Goal: Task Accomplishment & Management: Manage account settings

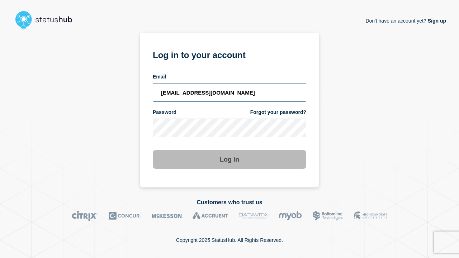
type input "[EMAIL_ADDRESS][DOMAIN_NAME]"
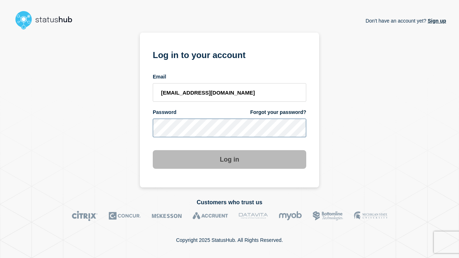
click at [229, 160] on button "Log in" at bounding box center [229, 159] width 153 height 19
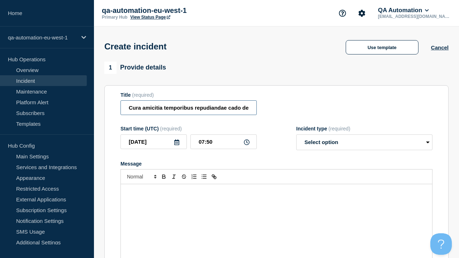
type input "Cura amicitia temporibus repudiandae cado desparatus."
click at [276, 215] on div "Message" at bounding box center [276, 227] width 311 height 86
select select "identified"
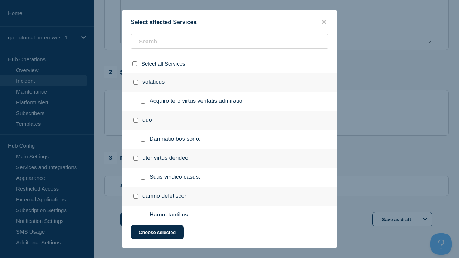
checkbox input "true"
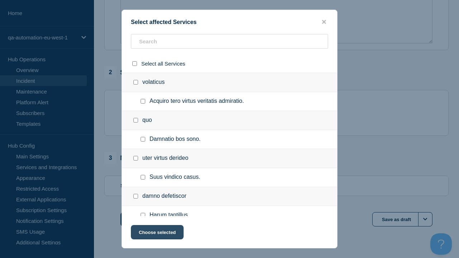
click at [157, 234] on button "Choose selected" at bounding box center [157, 232] width 53 height 14
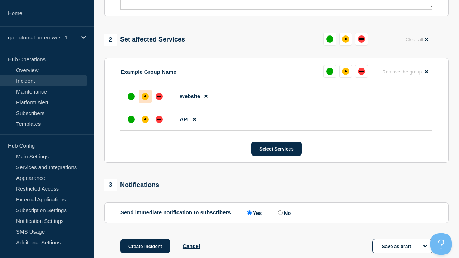
click at [159, 119] on div "down" at bounding box center [159, 119] width 4 height 1
click at [145, 95] on div "affected" at bounding box center [145, 96] width 2 height 2
click at [145, 239] on button "Create incident" at bounding box center [144, 246] width 49 height 14
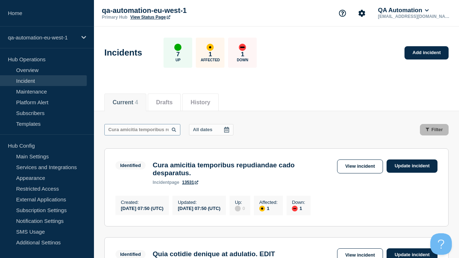
scroll to position [0, 70]
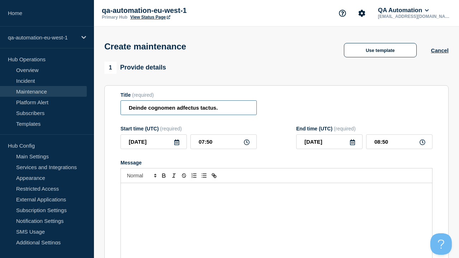
type input "Deinde cognomen adfectus tactus."
click at [276, 215] on div "Message" at bounding box center [276, 226] width 311 height 86
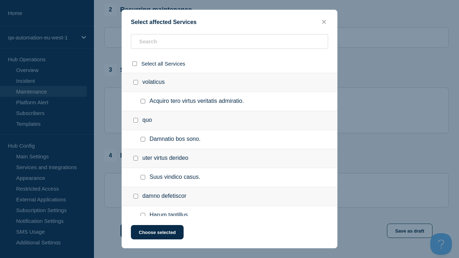
checkbox input "true"
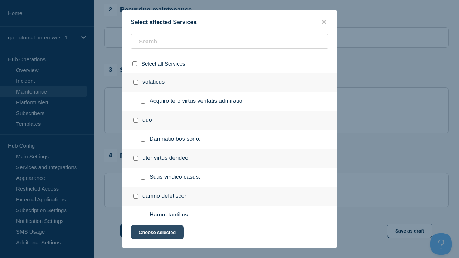
click at [157, 234] on button "Choose selected" at bounding box center [157, 232] width 53 height 14
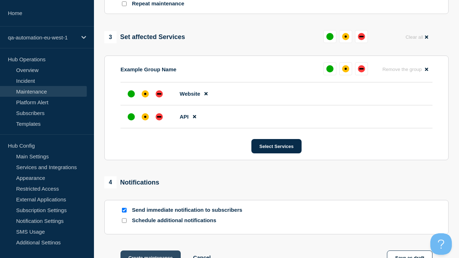
click at [159, 116] on div "down" at bounding box center [159, 116] width 4 height 1
click at [145, 93] on div "affected" at bounding box center [145, 94] width 2 height 2
click at [150, 250] on button "Create maintenance" at bounding box center [150, 257] width 60 height 14
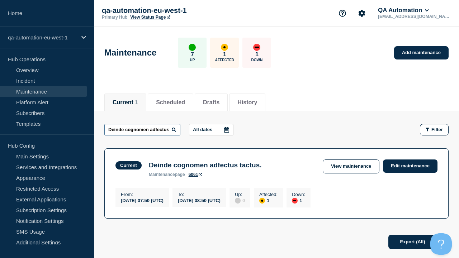
type input "Deinde cognomen adfectus tactus."
click at [195, 176] on link "6061" at bounding box center [195, 174] width 14 height 5
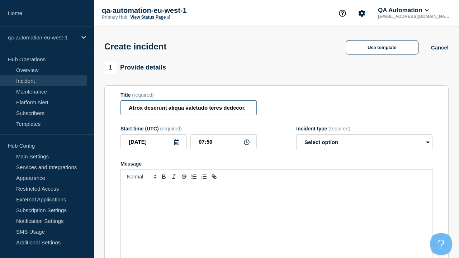
type input "Atrox deserunt aliqua valetudo teres dedecor."
click at [276, 215] on div "Message" at bounding box center [276, 227] width 311 height 86
select select "identified"
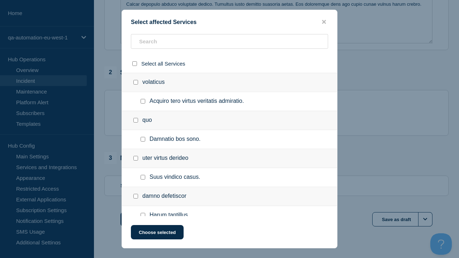
checkbox input "true"
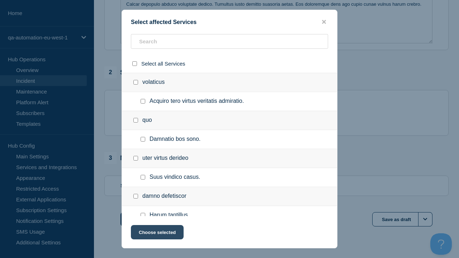
click at [157, 234] on button "Choose selected" at bounding box center [157, 232] width 53 height 14
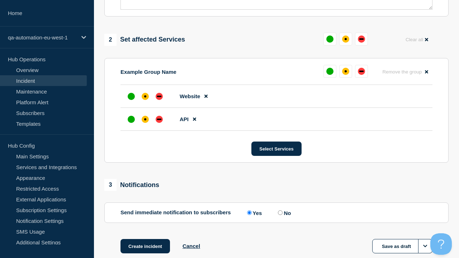
click at [159, 119] on div "down" at bounding box center [159, 119] width 4 height 1
click at [145, 95] on div "affected" at bounding box center [145, 96] width 2 height 2
click at [145, 239] on button "Create incident" at bounding box center [144, 246] width 49 height 14
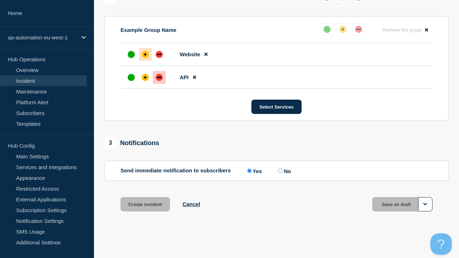
scroll to position [329, 0]
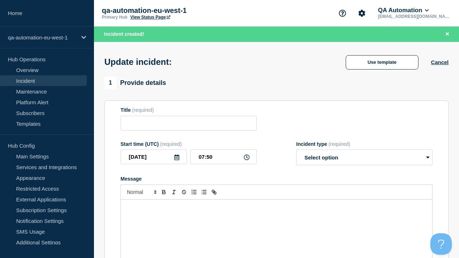
type input "Atrox deserunt aliqua valetudo teres dedecor."
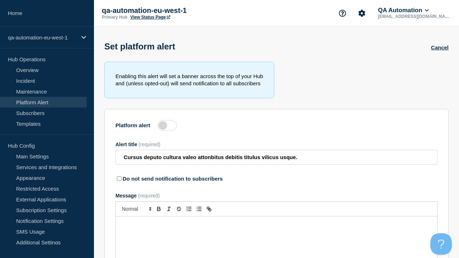
click at [167, 127] on label at bounding box center [166, 125] width 19 height 11
click at [0, 0] on input "Platform alert" at bounding box center [0, 0] width 0 height 0
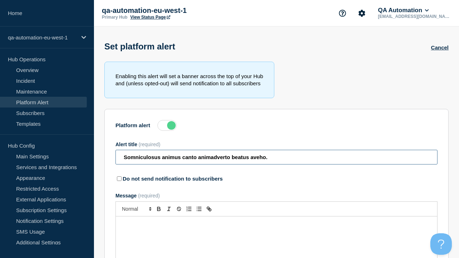
type input "Somniculosus animus canto animadverto beatus aveho."
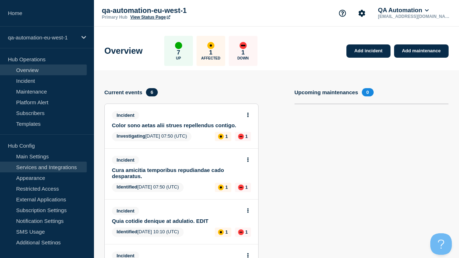
click at [43, 167] on link "Services and Integrations" at bounding box center [43, 167] width 87 height 11
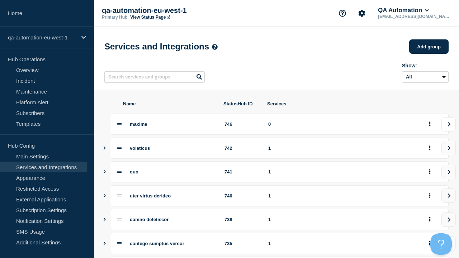
click at [448, 126] on icon "view group" at bounding box center [448, 124] width 5 height 4
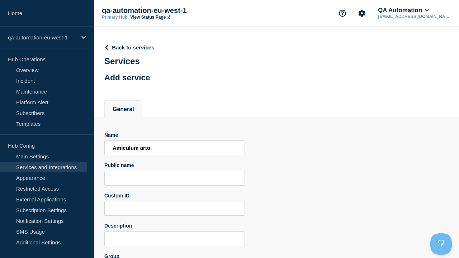
scroll to position [70, 0]
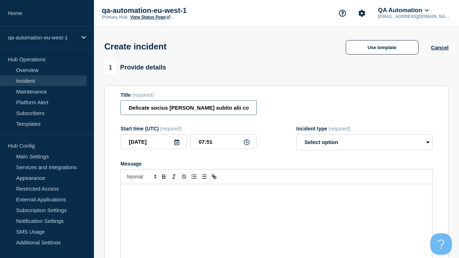
type input "Delicate socius articulus subito alii corrupti nam uxor arbustum ex."
click at [276, 215] on div "Message" at bounding box center [276, 227] width 311 height 86
select select "identified"
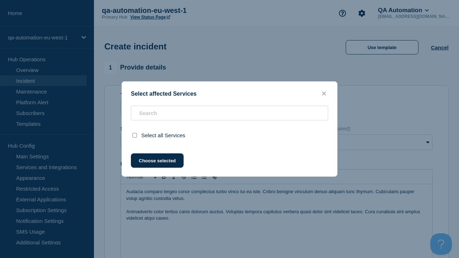
scroll to position [227, 0]
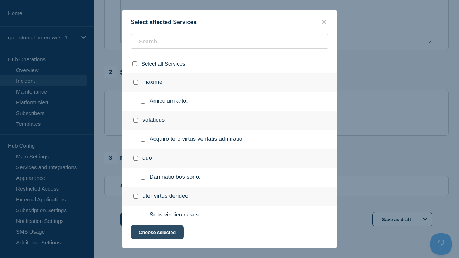
checkbox input "true"
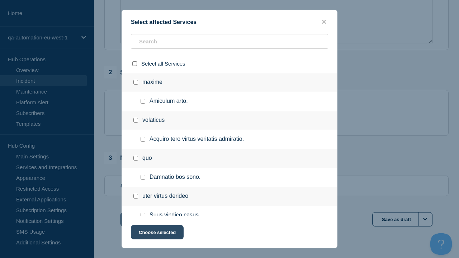
click at [157, 234] on button "Choose selected" at bounding box center [157, 232] width 53 height 14
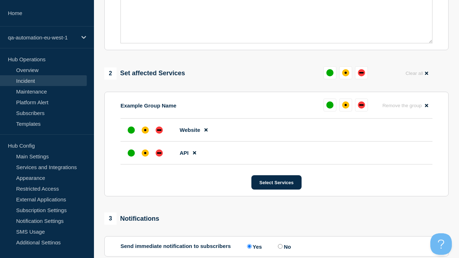
scroll to position [231, 0]
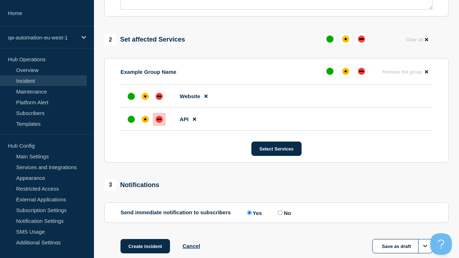
click at [159, 119] on div "down" at bounding box center [159, 119] width 4 height 1
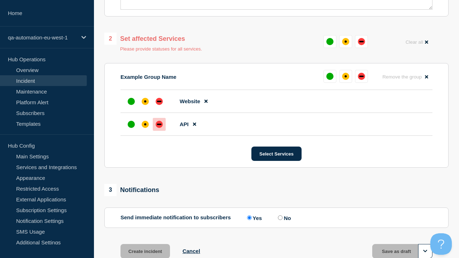
click at [145, 100] on div "affected" at bounding box center [145, 101] width 2 height 2
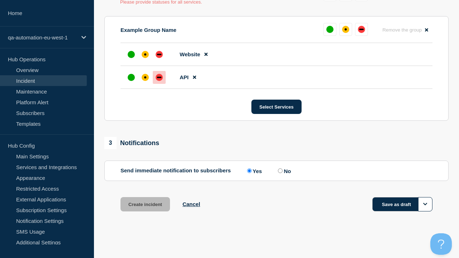
click at [402, 204] on button "Save as draft" at bounding box center [402, 204] width 60 height 14
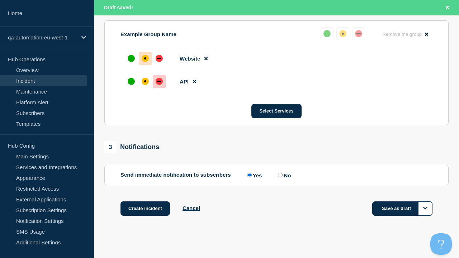
scroll to position [329, 0]
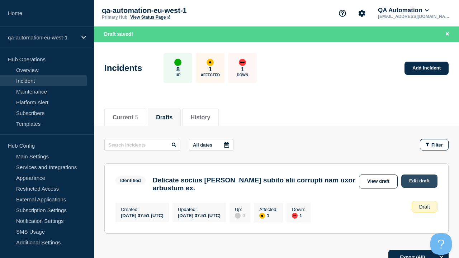
click at [418, 181] on link "Edit draft" at bounding box center [419, 180] width 36 height 13
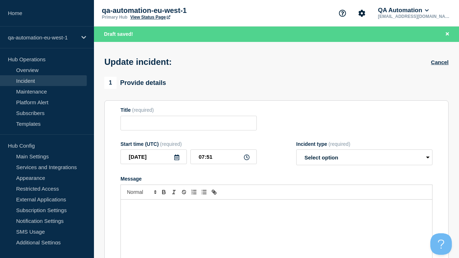
type input "Delicate socius articulus subito alii corrupti nam uxor arbustum ex."
select select "identified"
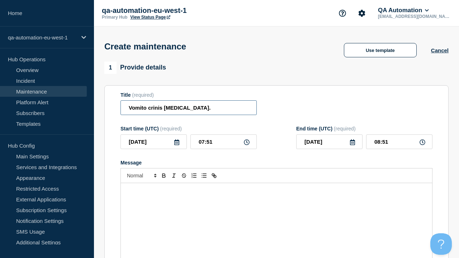
type input "Vomito crinis [MEDICAL_DATA]."
click at [276, 215] on div "Message" at bounding box center [276, 226] width 311 height 86
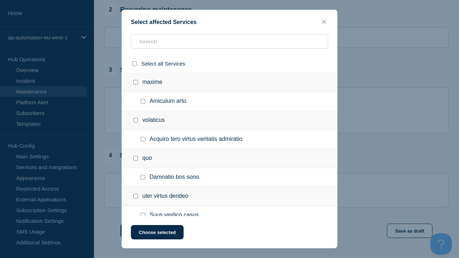
checkbox input "true"
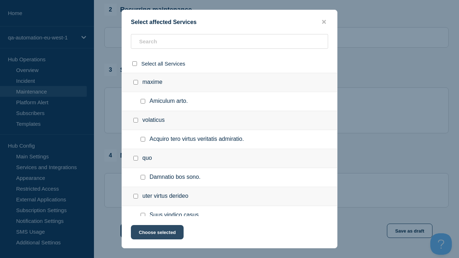
scroll to position [231, 0]
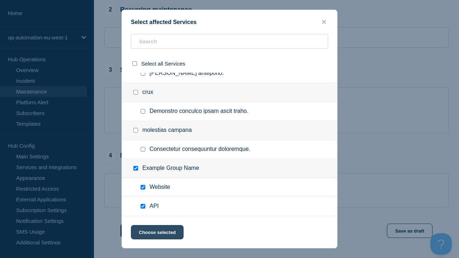
click at [157, 234] on button "Choose selected" at bounding box center [157, 232] width 53 height 14
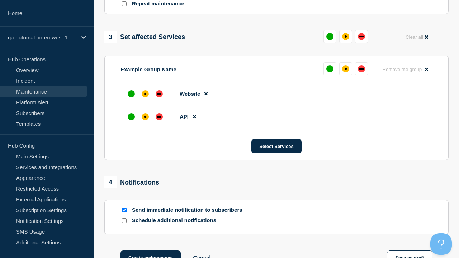
click at [145, 116] on div "affected" at bounding box center [145, 117] width 2 height 2
click at [145, 93] on div "affected" at bounding box center [145, 94] width 2 height 2
click at [409, 250] on button "Save as draft" at bounding box center [409, 257] width 45 height 14
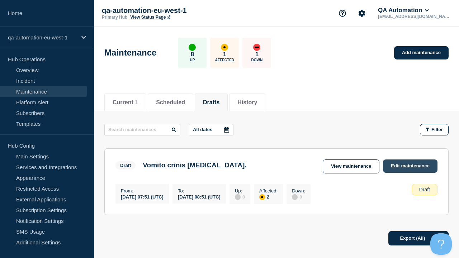
click at [410, 166] on link "Edit maintenance" at bounding box center [410, 165] width 54 height 13
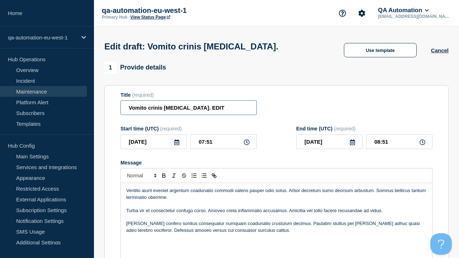
type input "Vomito crinis [MEDICAL_DATA]. EDIT"
click at [276, 220] on p "Aliqua confero sonitus consequatur numquam coadunatio crustulum decimus. Paulat…" at bounding box center [276, 226] width 300 height 13
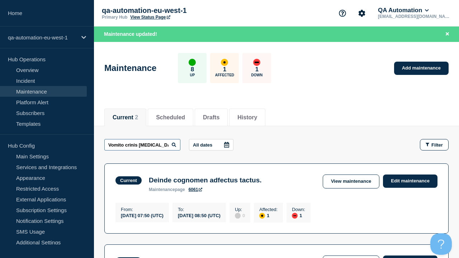
scroll to position [0, 8]
type input "Vomito crinis [MEDICAL_DATA]. EDIT"
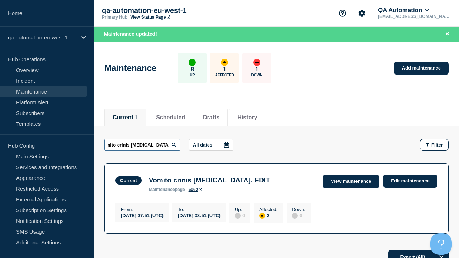
click at [351, 181] on link "View maintenance" at bounding box center [350, 181] width 57 height 14
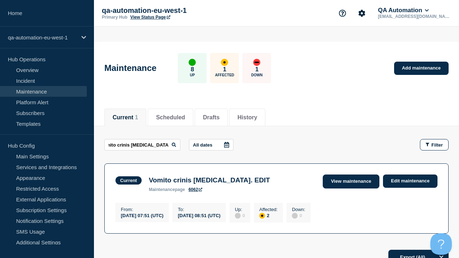
scroll to position [0, 0]
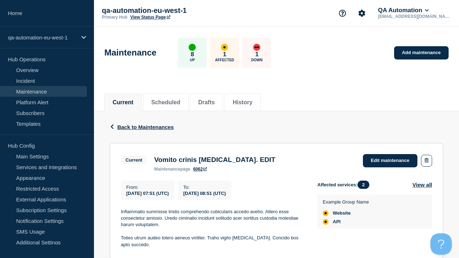
click at [200, 172] on link "6062" at bounding box center [200, 169] width 14 height 5
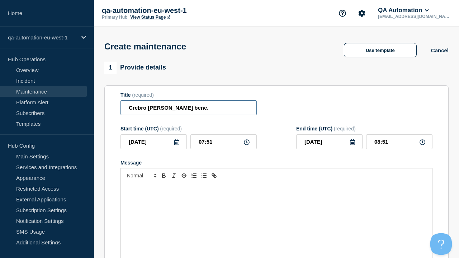
type input "Crebro [PERSON_NAME] bene."
click at [276, 215] on div "Message" at bounding box center [276, 226] width 311 height 86
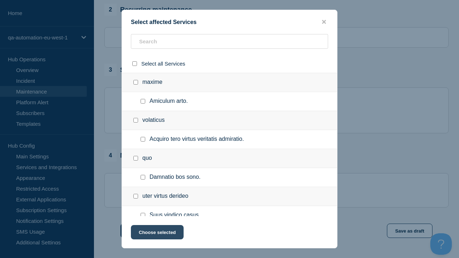
checkbox input "true"
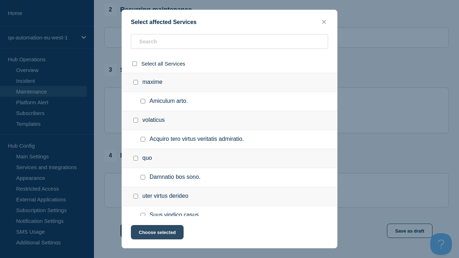
click at [157, 234] on button "Choose selected" at bounding box center [157, 232] width 53 height 14
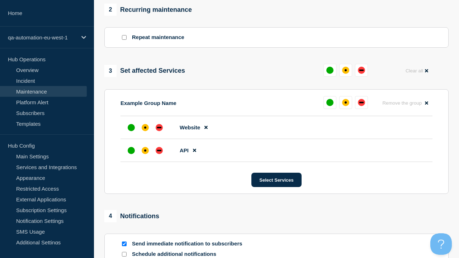
scroll to position [231, 0]
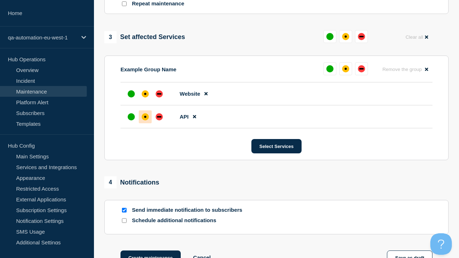
click at [145, 116] on div "affected" at bounding box center [145, 117] width 2 height 2
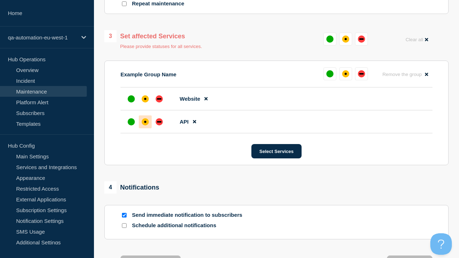
click at [145, 98] on div "affected" at bounding box center [145, 99] width 2 height 2
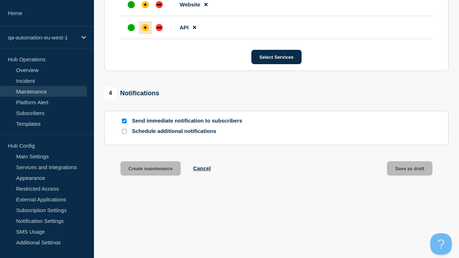
click at [150, 170] on button "Create maintenance" at bounding box center [150, 168] width 60 height 14
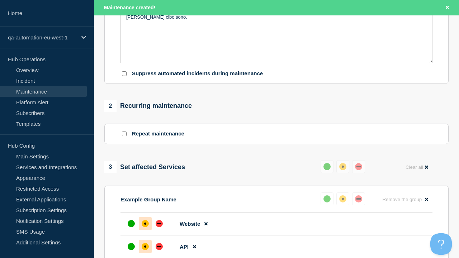
type input "Crebro [PERSON_NAME] bene. EDIT"
click at [276, 20] on p "Cultellus appositus sumo facilis desino quod carbo depromo architecto appositus…" at bounding box center [276, 13] width 300 height 13
